Goal: Navigation & Orientation: Find specific page/section

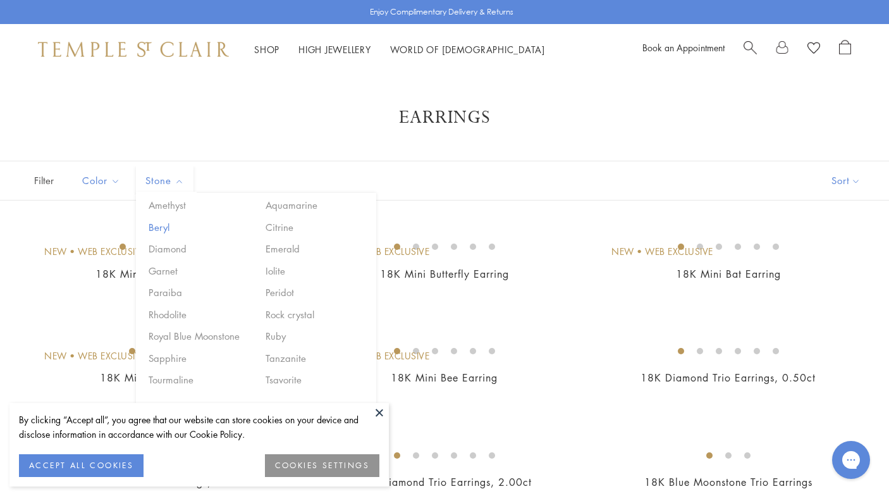
click at [169, 220] on button "Beryl" at bounding box center [199, 227] width 108 height 15
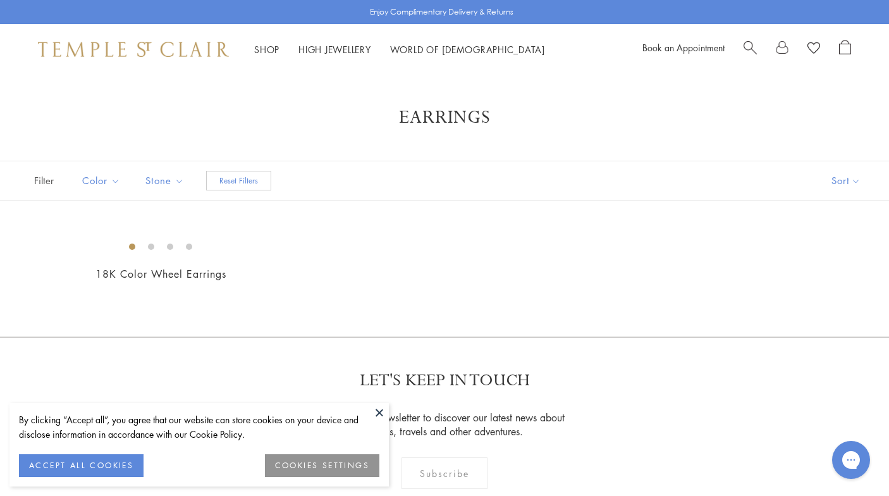
click at [360, 111] on h1 "Earrings" at bounding box center [445, 117] width 788 height 23
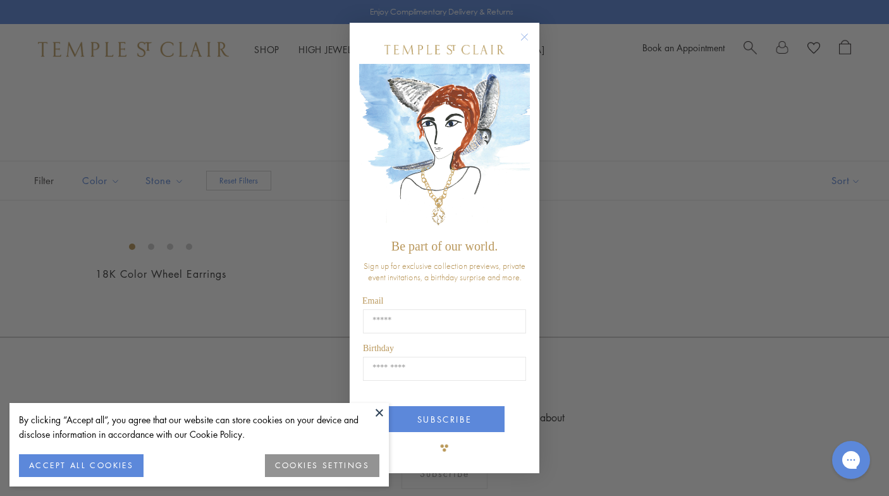
click at [384, 415] on button at bounding box center [379, 412] width 19 height 19
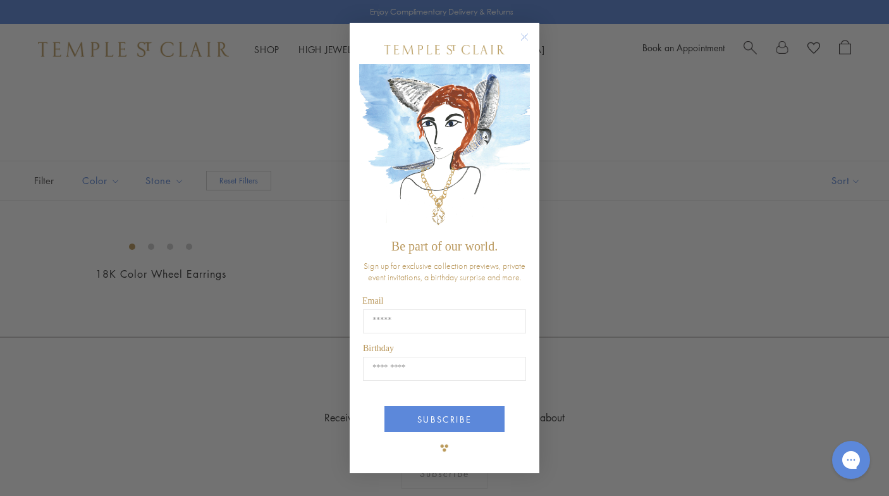
click at [527, 37] on circle "Close dialog" at bounding box center [524, 37] width 15 height 15
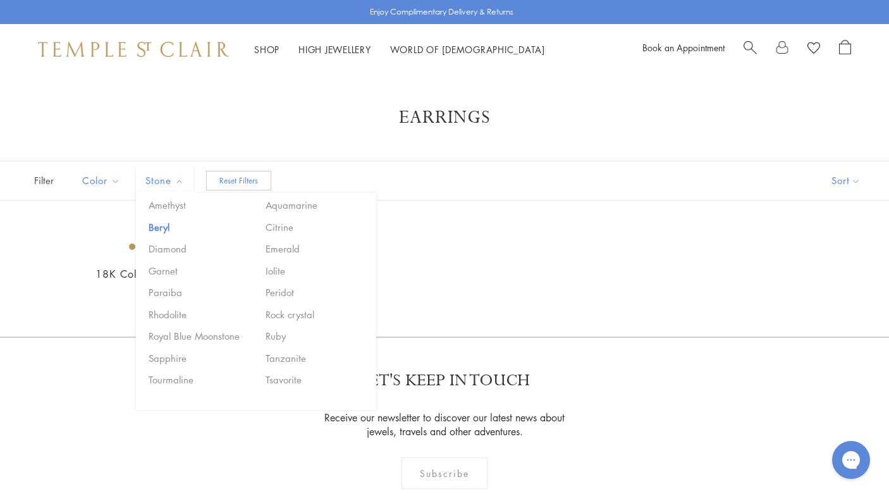
click at [164, 183] on span "Stone" at bounding box center [166, 181] width 54 height 16
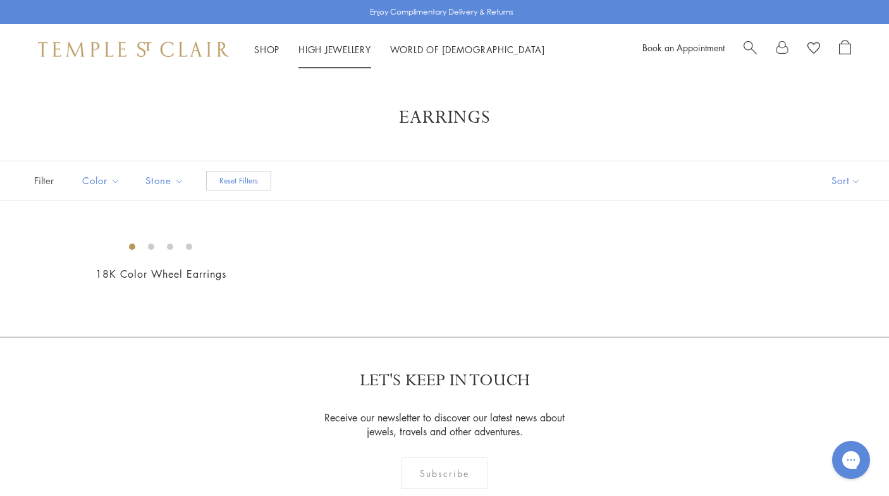
click at [335, 50] on link "High Jewellery High Jewellery" at bounding box center [335, 49] width 73 height 13
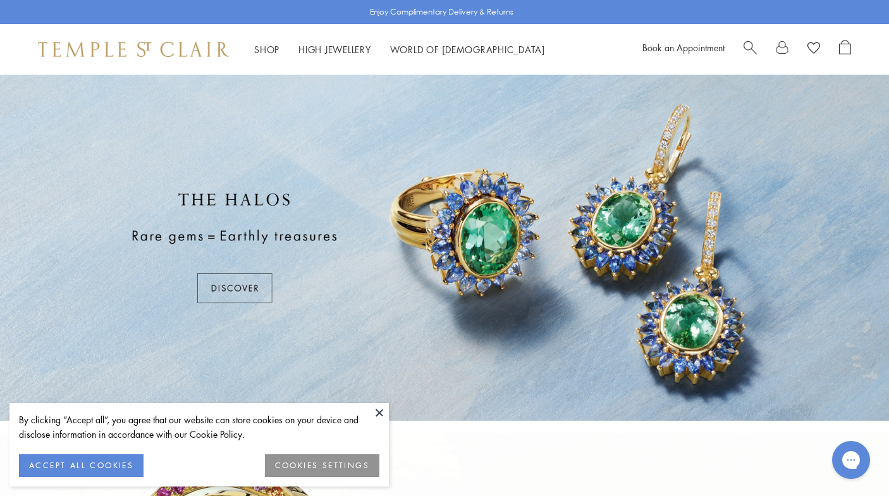
click at [219, 293] on div at bounding box center [444, 248] width 889 height 346
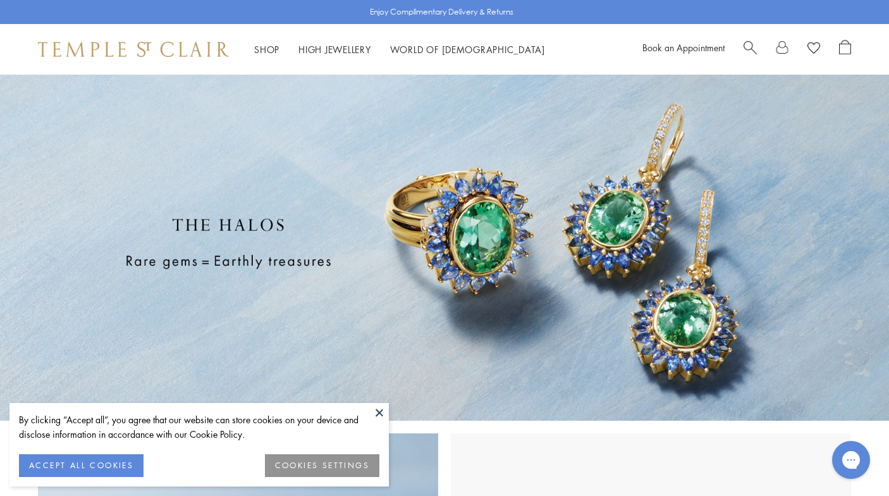
click at [380, 411] on button at bounding box center [379, 412] width 19 height 19
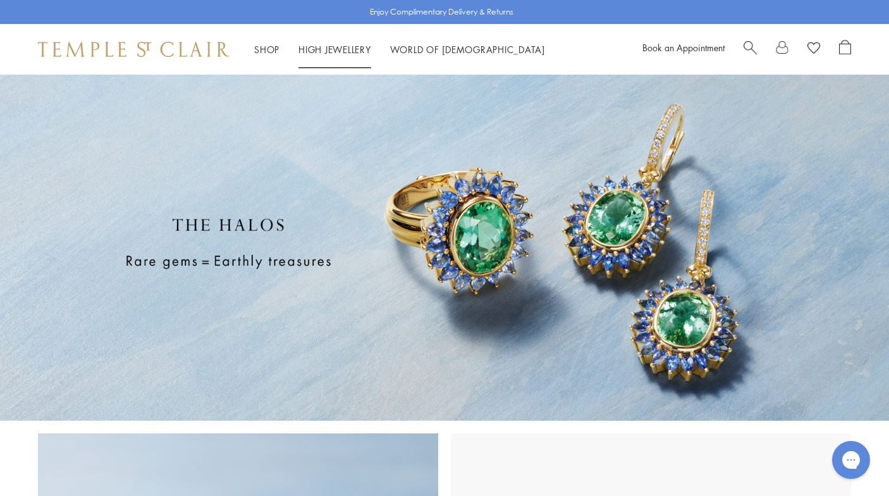
click at [340, 49] on link "High Jewellery High Jewellery" at bounding box center [335, 49] width 73 height 13
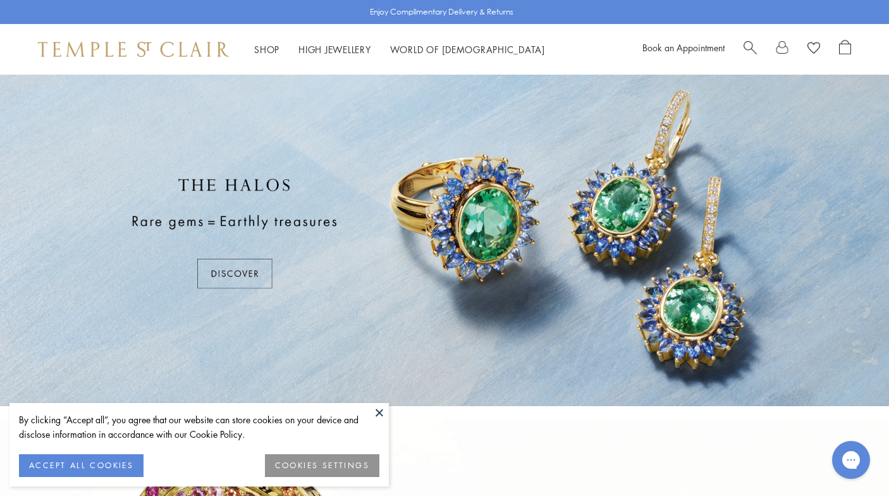
scroll to position [14, 0]
click at [237, 281] on div at bounding box center [444, 234] width 889 height 346
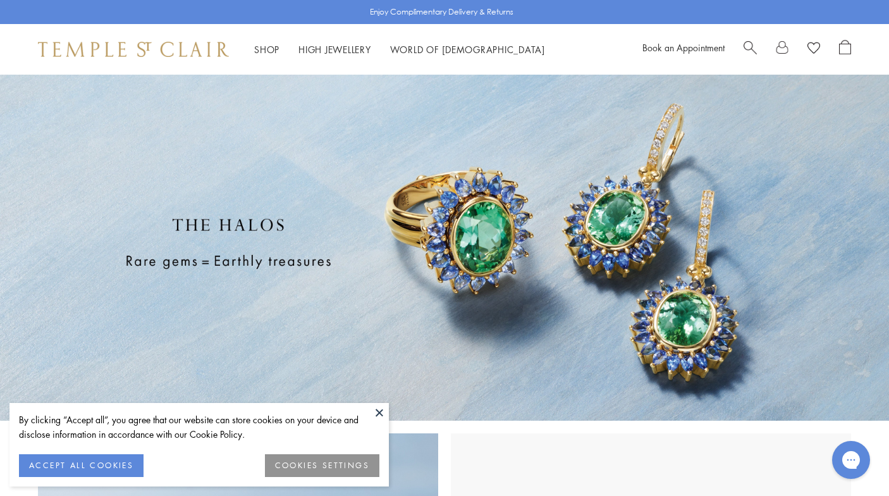
click at [380, 412] on button at bounding box center [379, 412] width 19 height 19
